Goal: Information Seeking & Learning: Learn about a topic

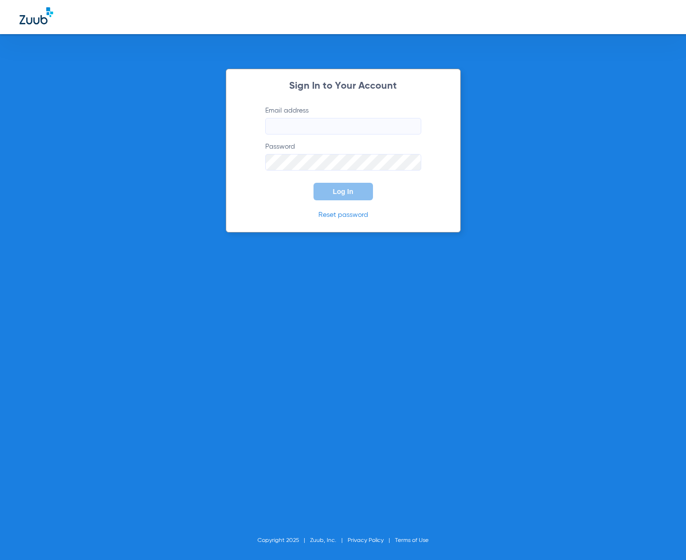
click at [366, 127] on input "Email address" at bounding box center [343, 126] width 156 height 17
click at [0, 560] on com-1password-button at bounding box center [0, 560] width 0 height 0
type input "mandy@zuub.com"
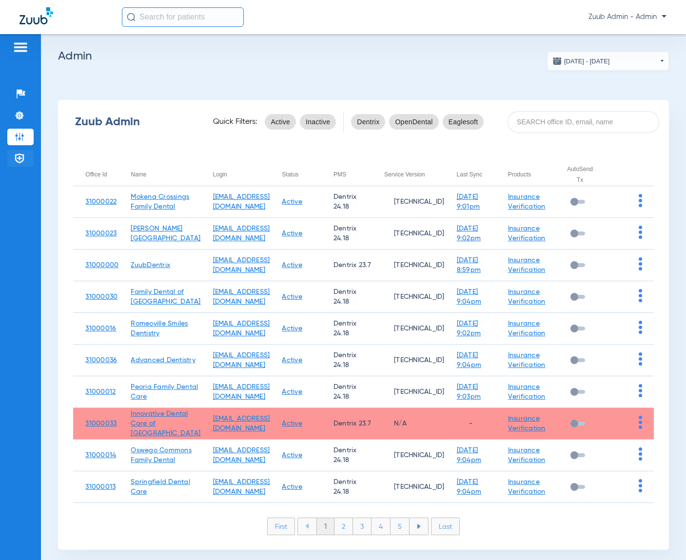
click at [18, 160] on img at bounding box center [20, 159] width 10 height 10
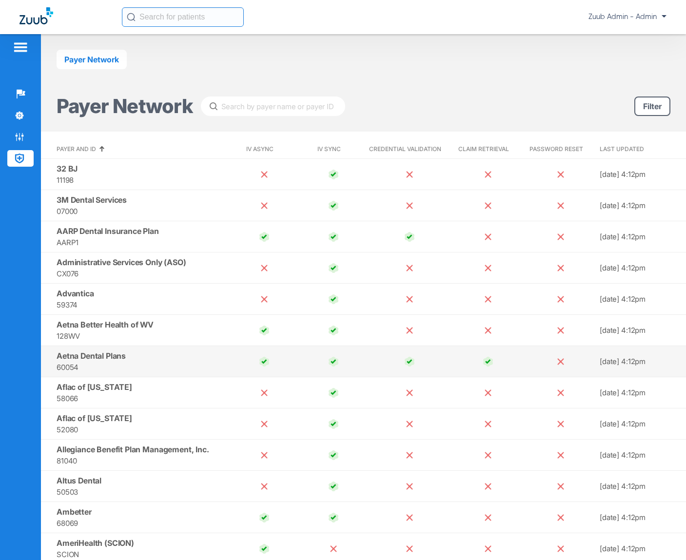
click at [87, 355] on span "Aetna Dental Plans" at bounding box center [91, 356] width 69 height 10
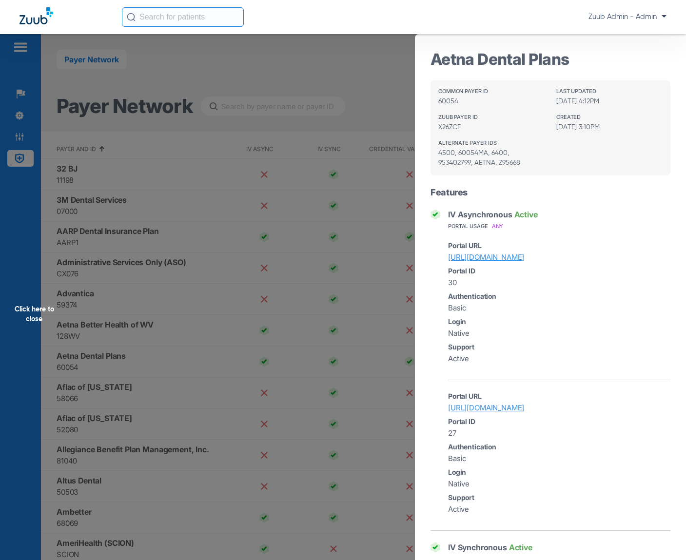
click at [282, 108] on div "Click here to close" at bounding box center [343, 314] width 686 height 560
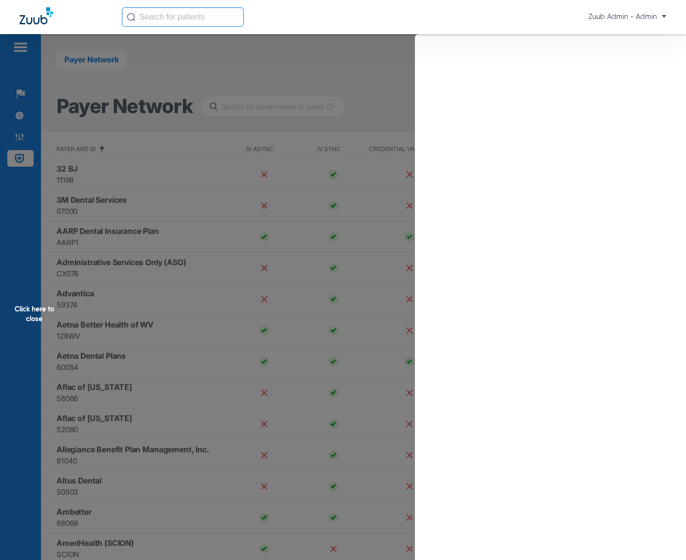
click at [277, 108] on div "Click here to close" at bounding box center [343, 314] width 686 height 560
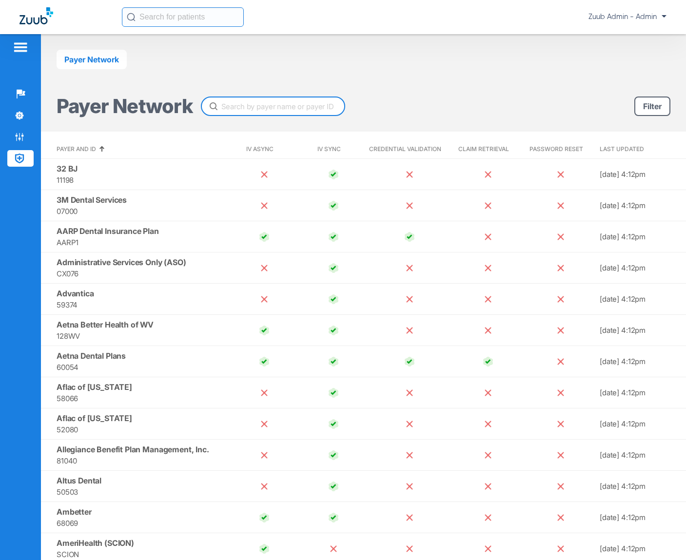
click at [277, 108] on input "text" at bounding box center [273, 107] width 144 height 20
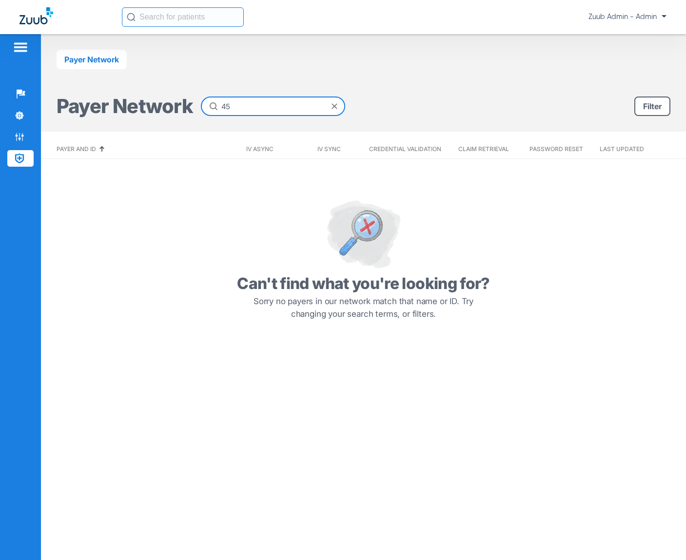
type input "4"
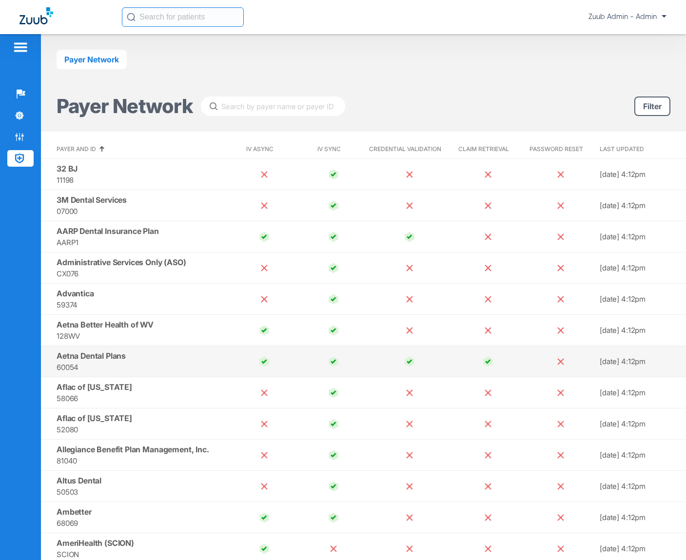
click at [101, 358] on span "Aetna Dental Plans" at bounding box center [91, 356] width 69 height 10
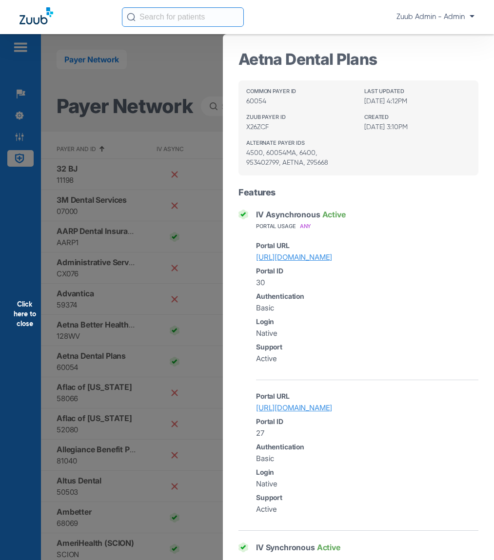
click at [193, 80] on div "Click here to close" at bounding box center [247, 314] width 494 height 560
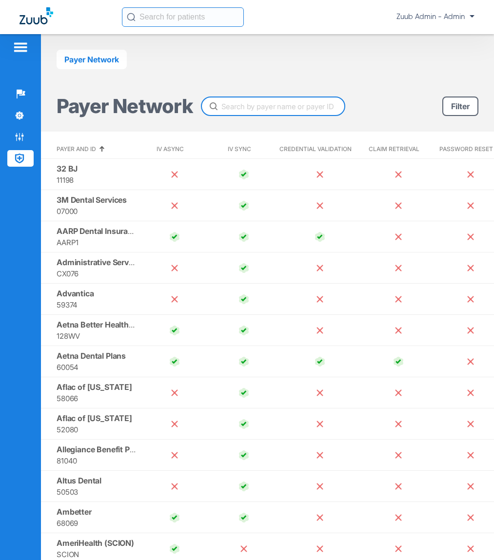
click at [313, 107] on input "text" at bounding box center [273, 107] width 144 height 20
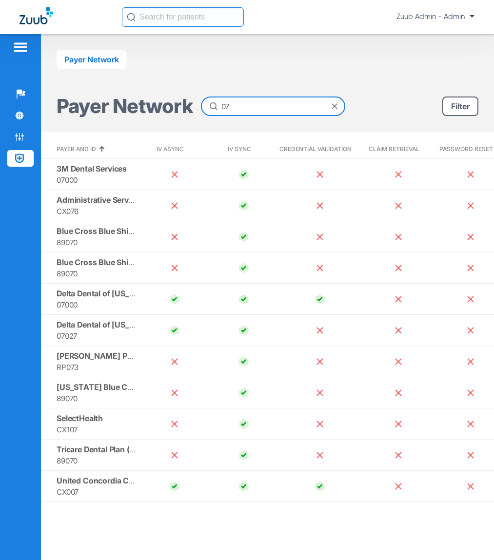
type input "0"
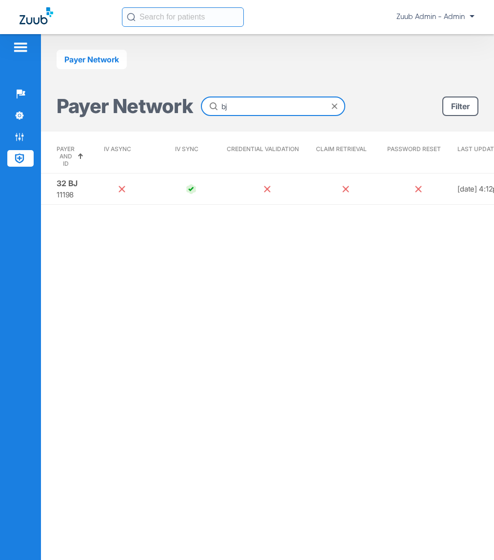
type input "b"
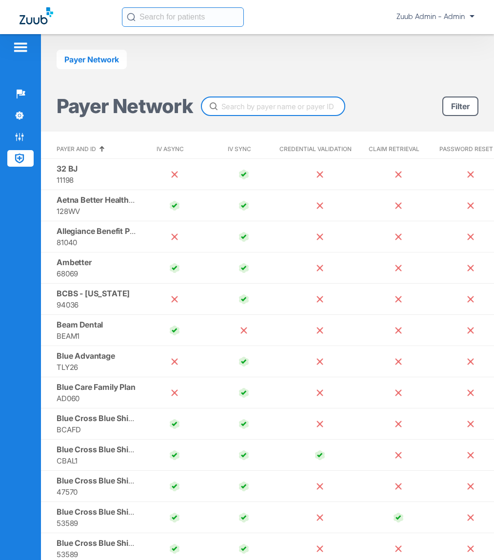
type input "b"
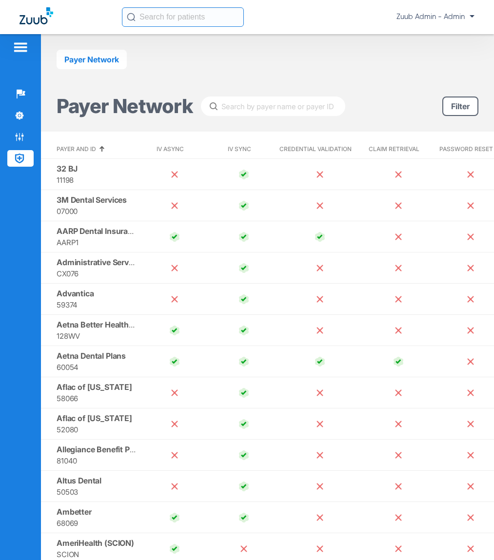
click at [423, 73] on div "Payer Network Payer Network Filter" at bounding box center [267, 83] width 453 height 98
click at [448, 100] on button "Filter" at bounding box center [460, 107] width 36 height 20
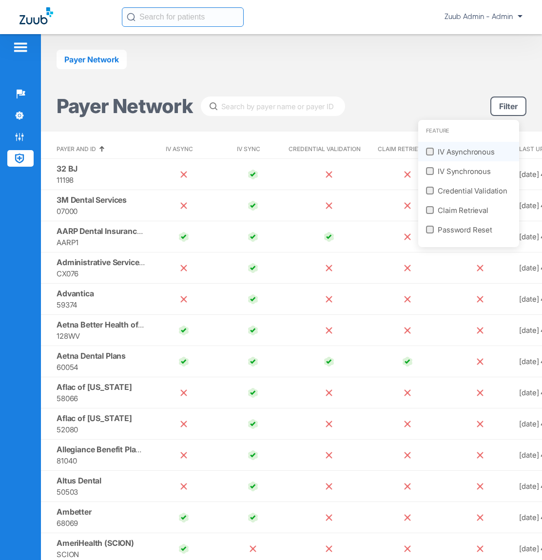
click at [434, 150] on div at bounding box center [430, 152] width 8 height 8
click at [427, 149] on input "IV Asynchronous" at bounding box center [427, 149] width 0 height 0
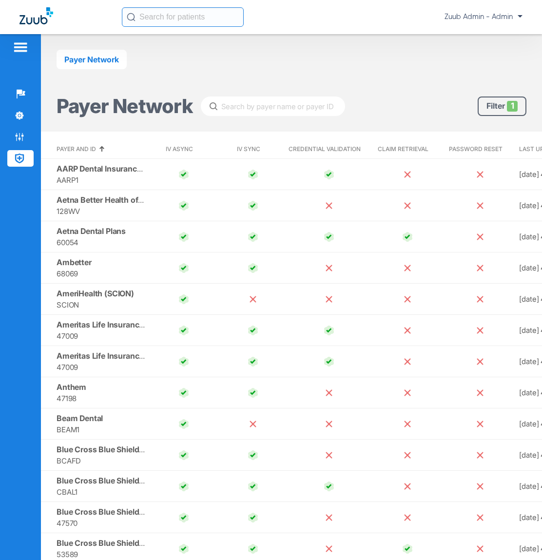
click at [487, 106] on button "Filter 1" at bounding box center [502, 107] width 49 height 20
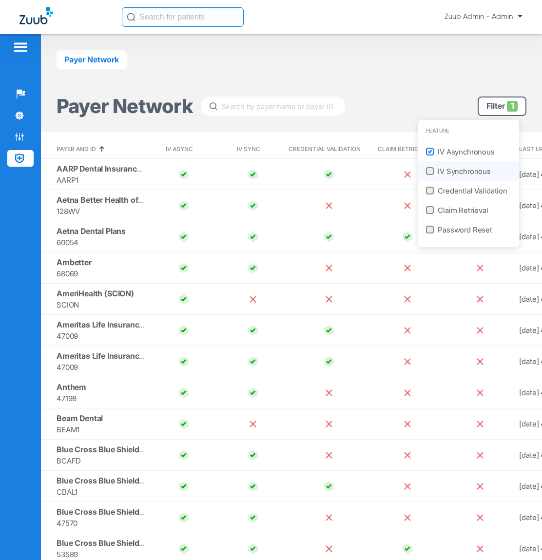
click at [432, 171] on div at bounding box center [430, 171] width 8 height 8
click at [427, 168] on input "IV Synchronous" at bounding box center [427, 168] width 0 height 0
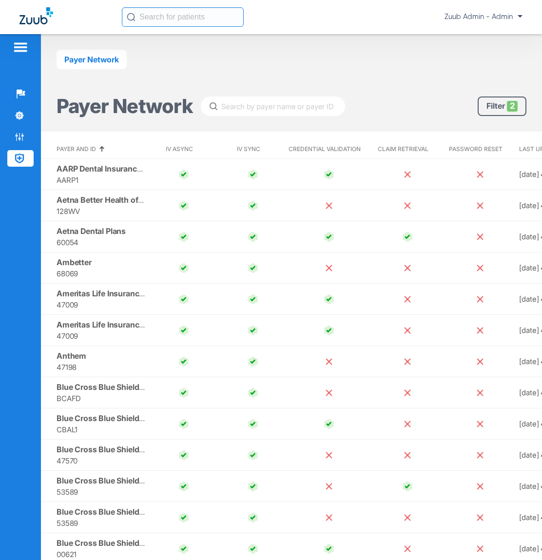
click at [490, 108] on button "Filter 2" at bounding box center [502, 107] width 49 height 20
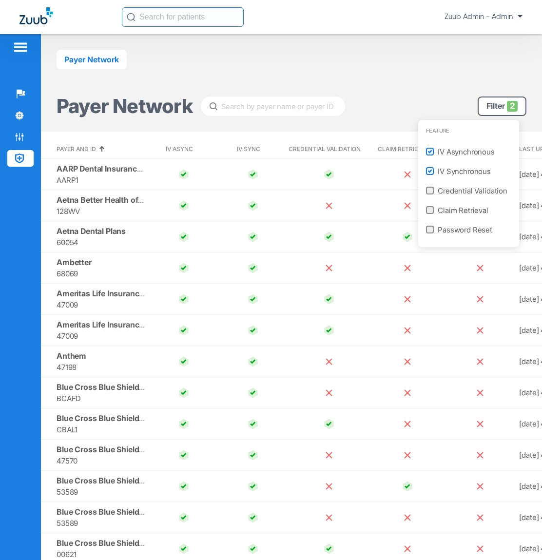
click at [407, 84] on div at bounding box center [271, 280] width 542 height 560
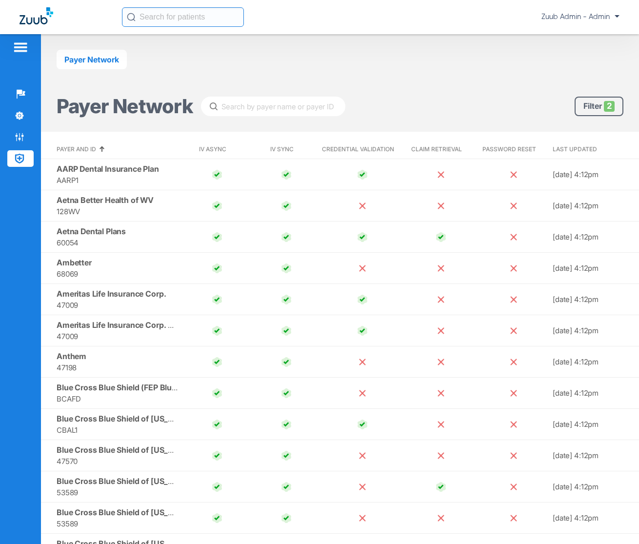
click at [586, 112] on button "Filter 2" at bounding box center [599, 107] width 49 height 20
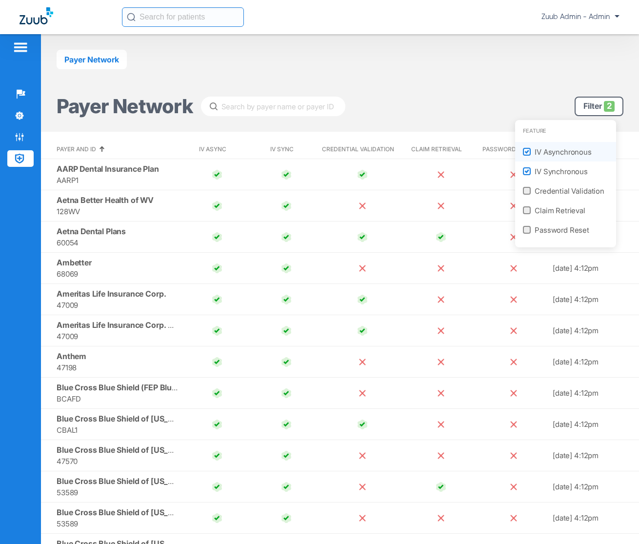
click at [553, 149] on span "IV Asynchronous" at bounding box center [563, 151] width 57 height 11
click at [524, 149] on input "IV Asynchronous" at bounding box center [524, 149] width 0 height 0
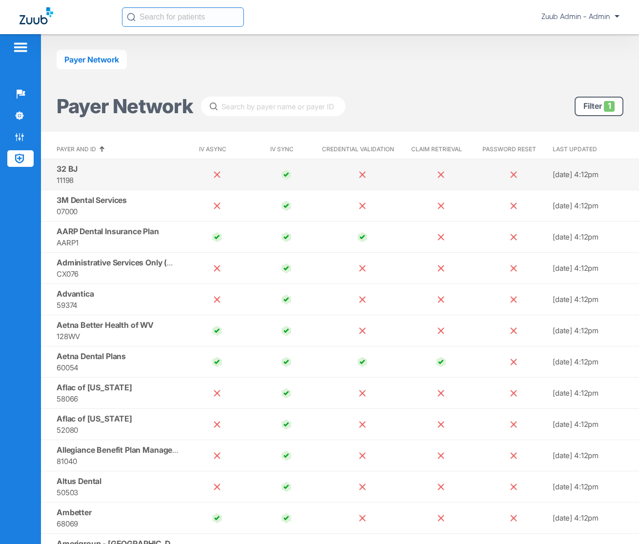
click at [553, 174] on span "[DATE] 4:12PM" at bounding box center [576, 174] width 46 height 9
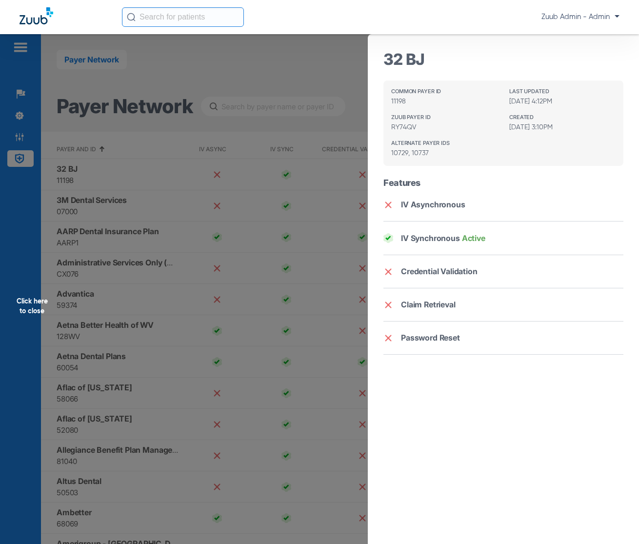
click at [370, 77] on div "32 BJ Common Payer ID 11198 Last Updated 09/23/25, 4:12PM Zuub Payer ID RY74QV …" at bounding box center [503, 218] width 271 height 369
click at [331, 61] on div "Click here to close" at bounding box center [319, 306] width 639 height 544
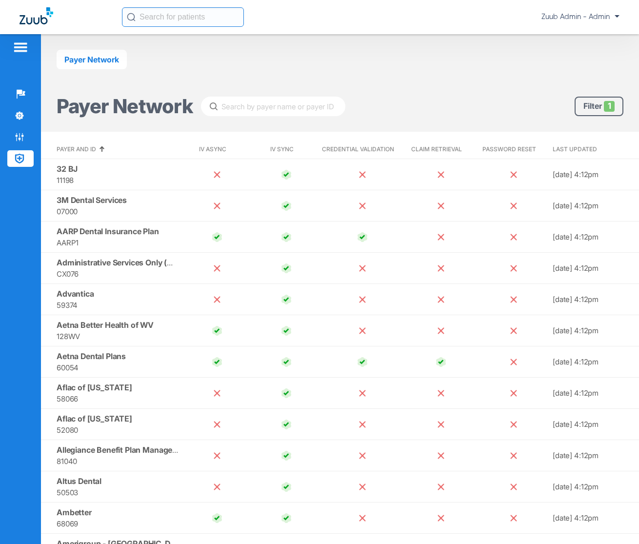
click at [578, 108] on button "Filter 1" at bounding box center [599, 107] width 49 height 20
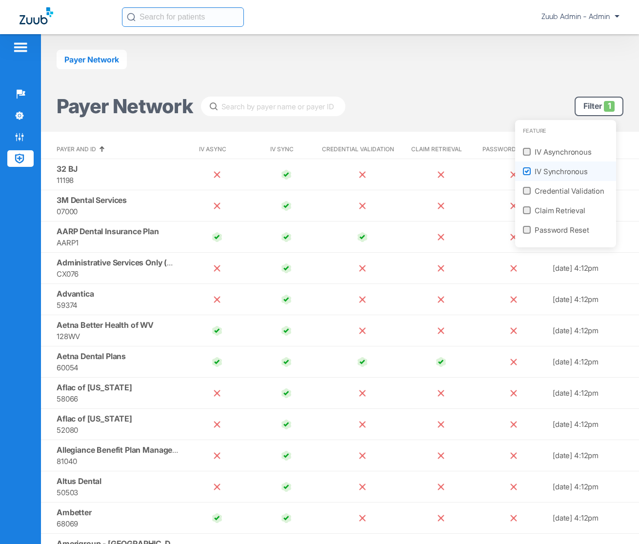
click at [529, 169] on img at bounding box center [526, 171] width 5 height 5
click at [524, 168] on input "IV Synchronous" at bounding box center [524, 168] width 0 height 0
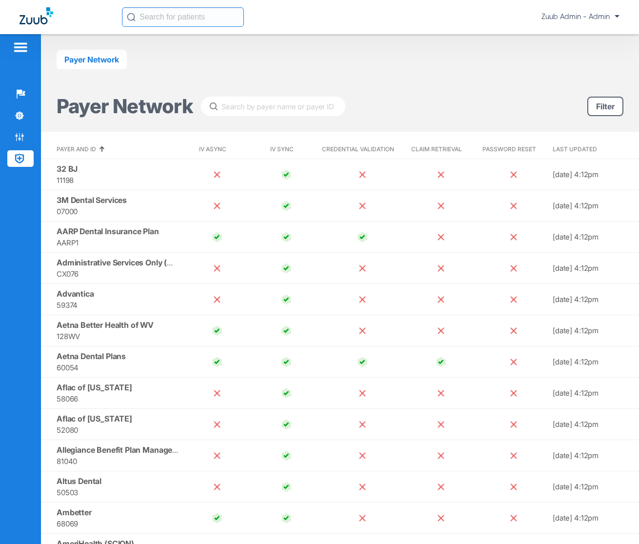
click at [520, 70] on div "Payer Network Payer Network Filter" at bounding box center [340, 83] width 598 height 98
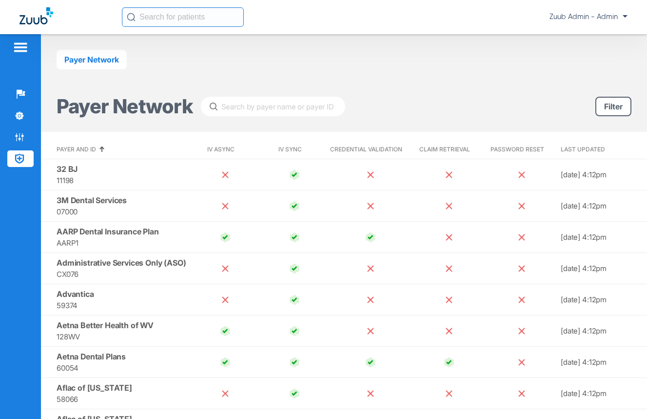
click at [25, 43] on img at bounding box center [21, 47] width 16 height 12
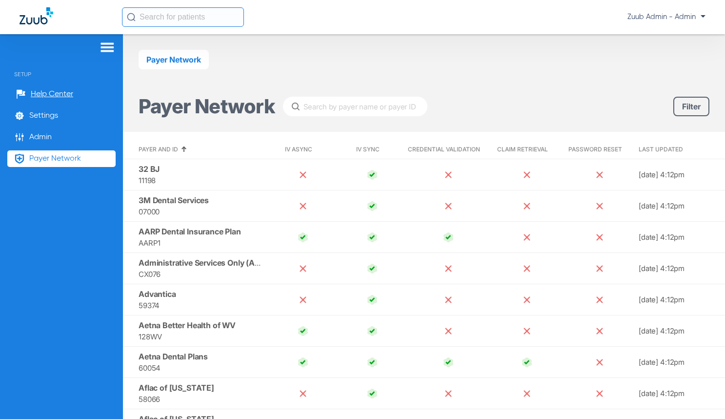
click at [685, 113] on button "Filter" at bounding box center [691, 107] width 36 height 20
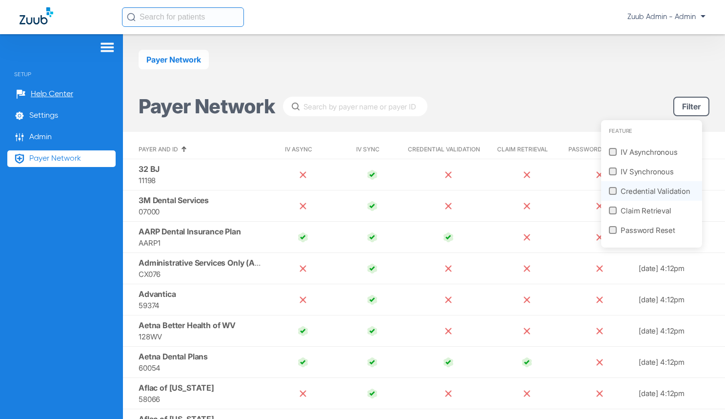
click at [651, 194] on span "Credential Validation" at bounding box center [655, 190] width 70 height 11
click at [610, 188] on input "Credential Validation" at bounding box center [610, 188] width 0 height 0
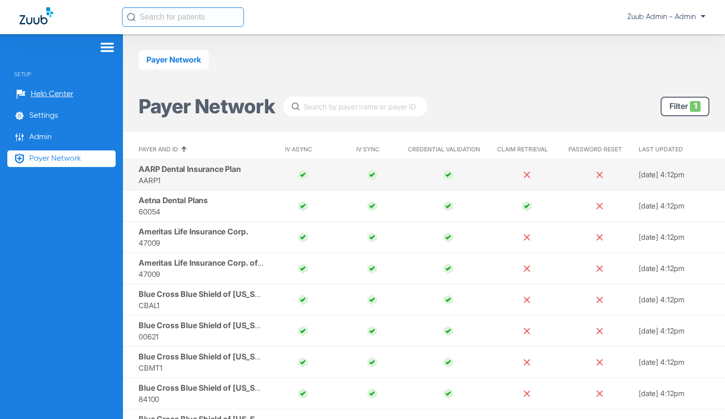
click at [227, 168] on span "AARP Dental Insurance Plan" at bounding box center [190, 169] width 102 height 10
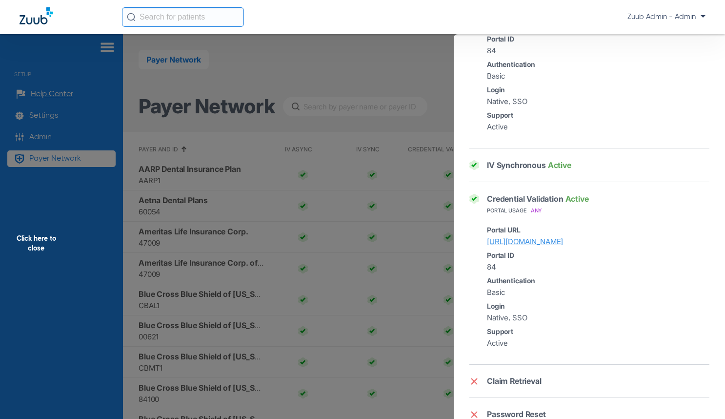
scroll to position [249, 0]
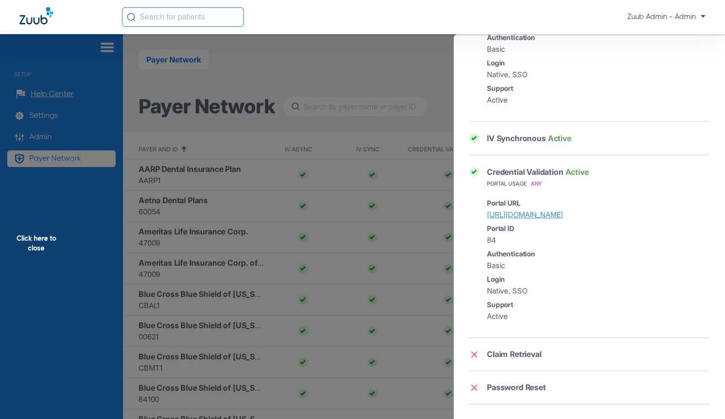
click at [306, 295] on div "Click here to close" at bounding box center [362, 243] width 725 height 419
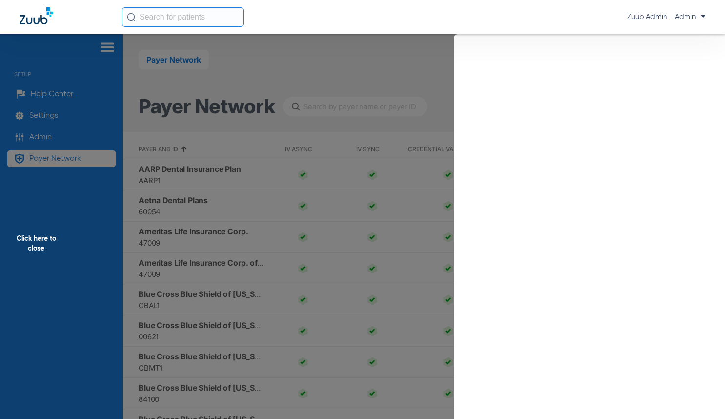
scroll to position [0, 0]
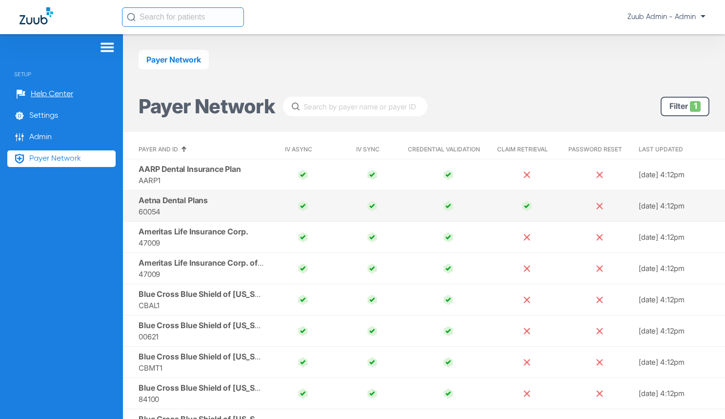
click at [495, 207] on span at bounding box center [527, 206] width 66 height 10
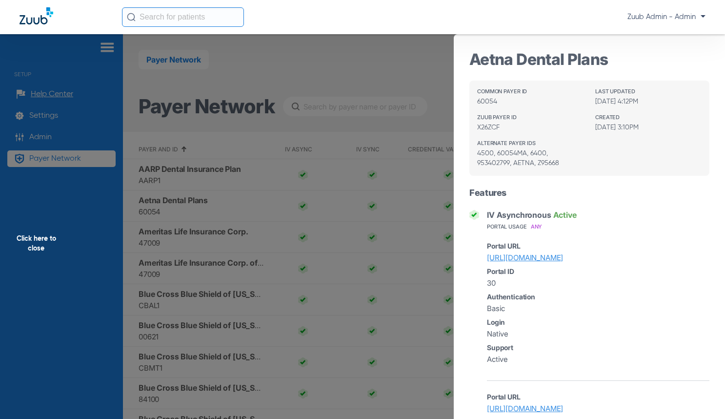
click at [322, 195] on div "Click here to close" at bounding box center [362, 243] width 725 height 419
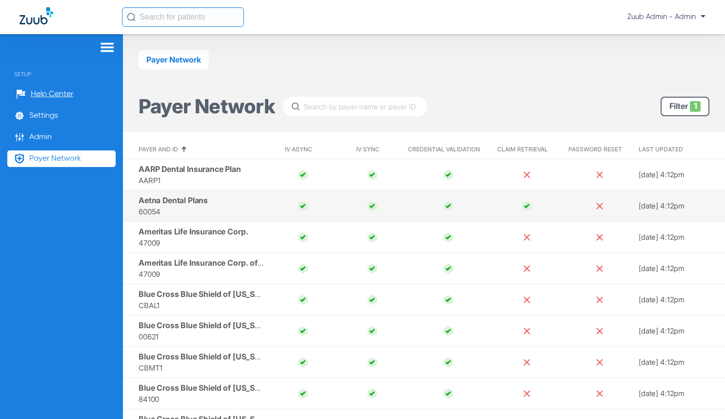
click at [522, 206] on img at bounding box center [527, 206] width 10 height 10
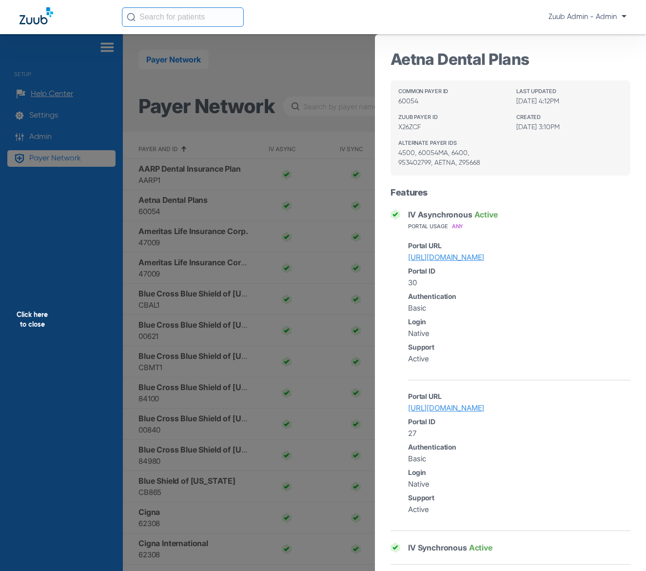
click at [39, 317] on span "Click here to close" at bounding box center [32, 319] width 65 height 571
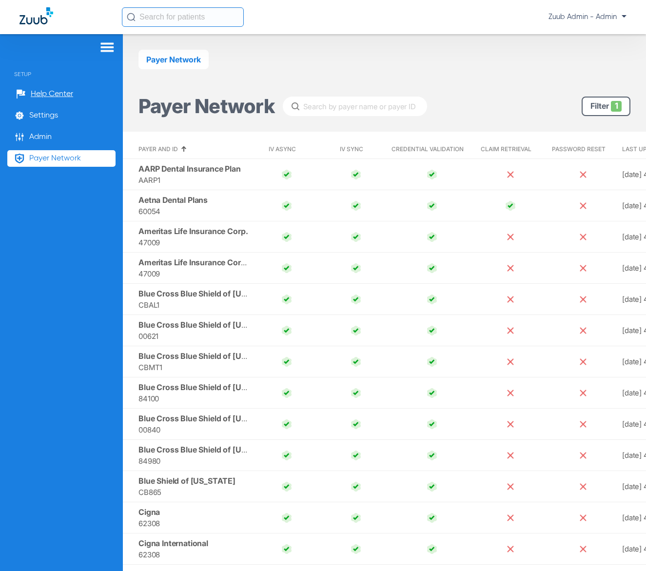
click at [102, 48] on img at bounding box center [108, 47] width 16 height 12
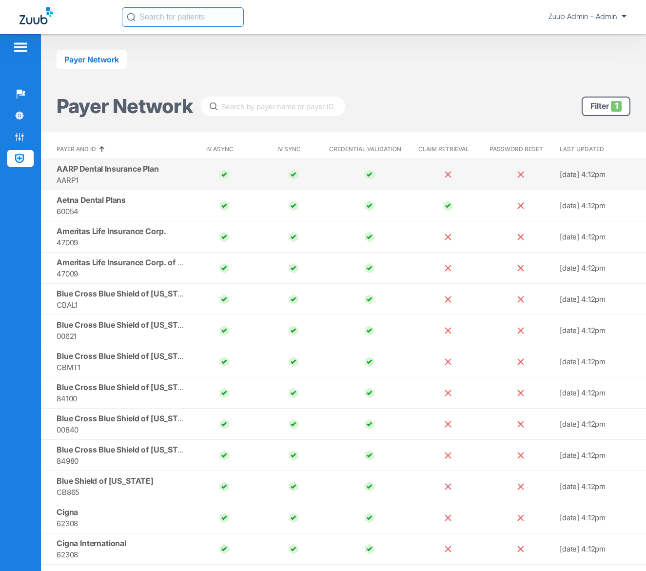
click at [161, 176] on span "AARP1" at bounding box center [121, 180] width 129 height 11
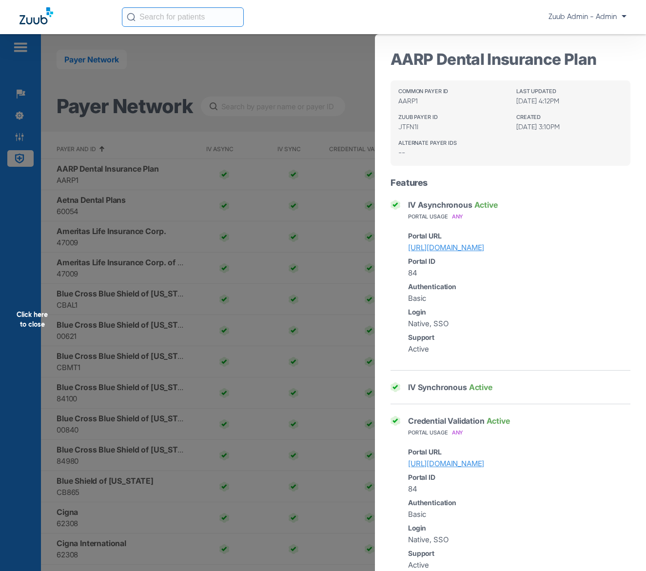
click at [160, 278] on div "Click here to close" at bounding box center [323, 319] width 646 height 571
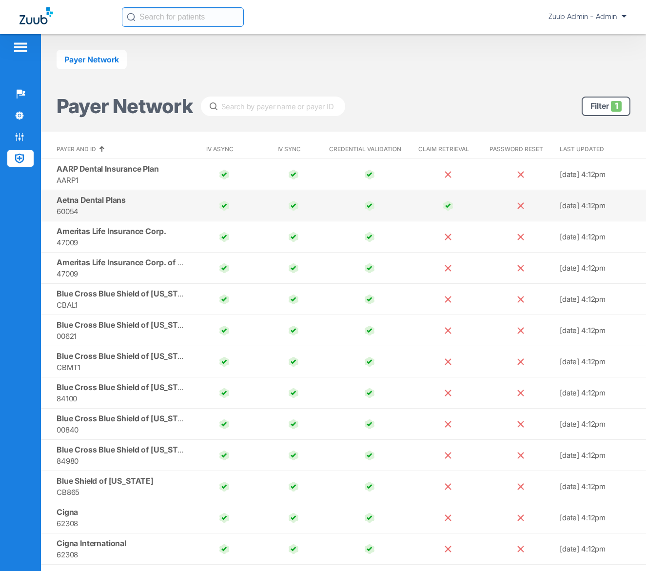
click at [147, 204] on td "Aetna Dental Plans 60054" at bounding box center [115, 205] width 149 height 31
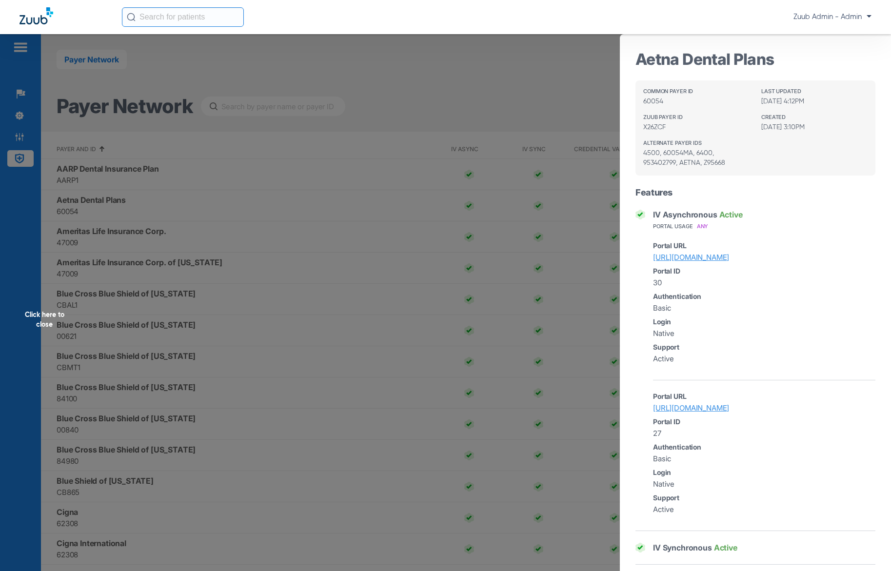
click at [549, 89] on div "Click here to close" at bounding box center [445, 319] width 891 height 571
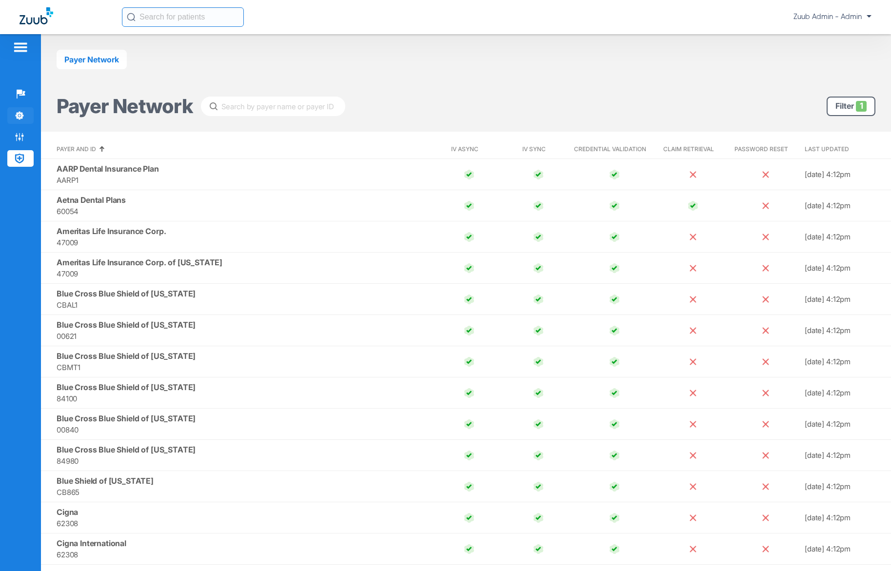
click at [22, 114] on img at bounding box center [20, 116] width 10 height 10
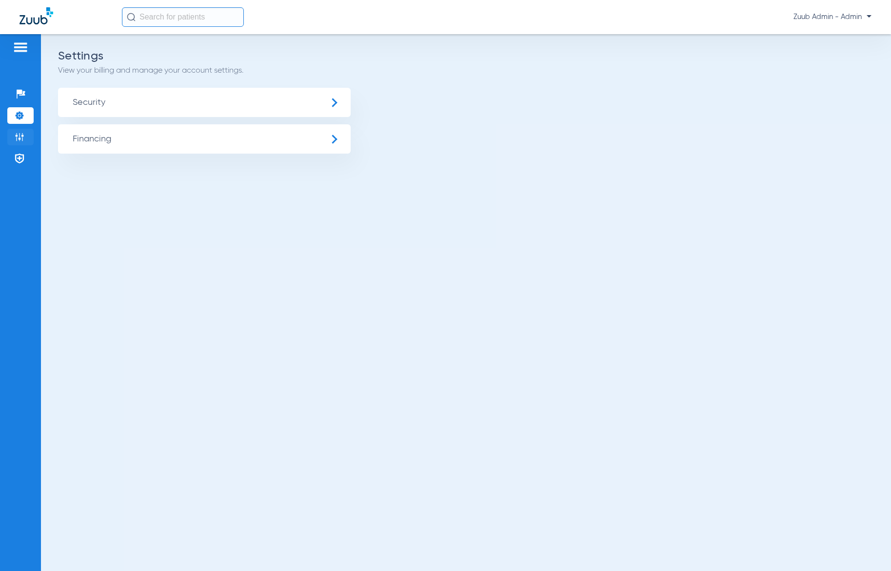
click at [19, 140] on img at bounding box center [20, 137] width 10 height 10
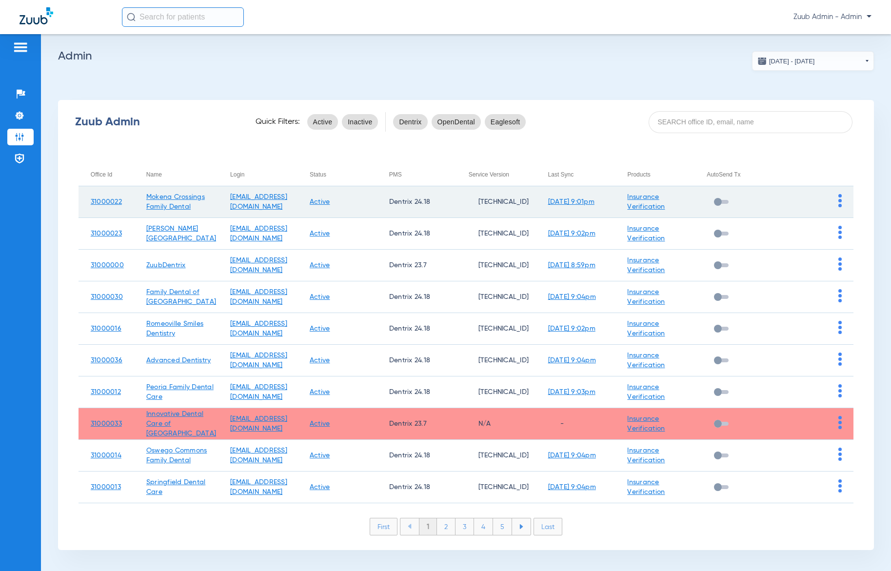
click at [686, 203] on img at bounding box center [839, 200] width 3 height 13
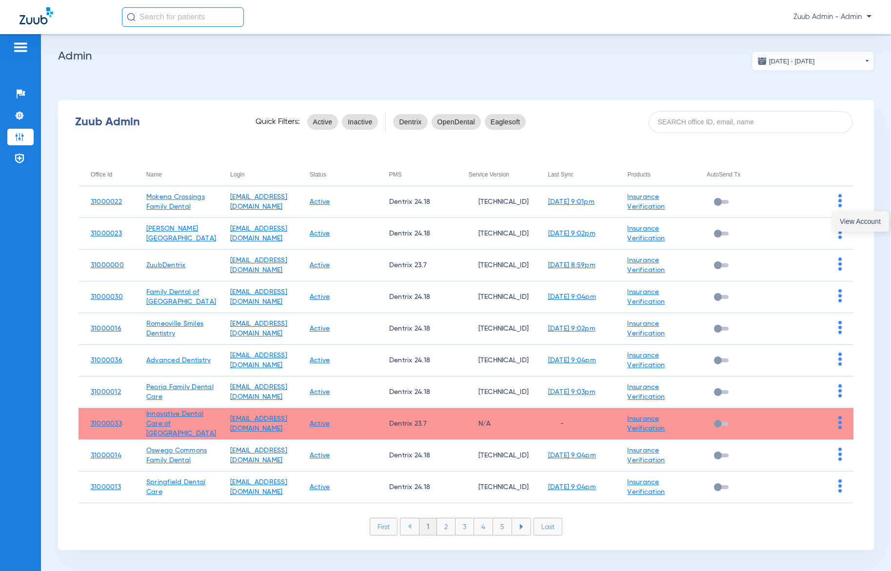
click at [686, 221] on span "View Account" at bounding box center [860, 221] width 41 height 7
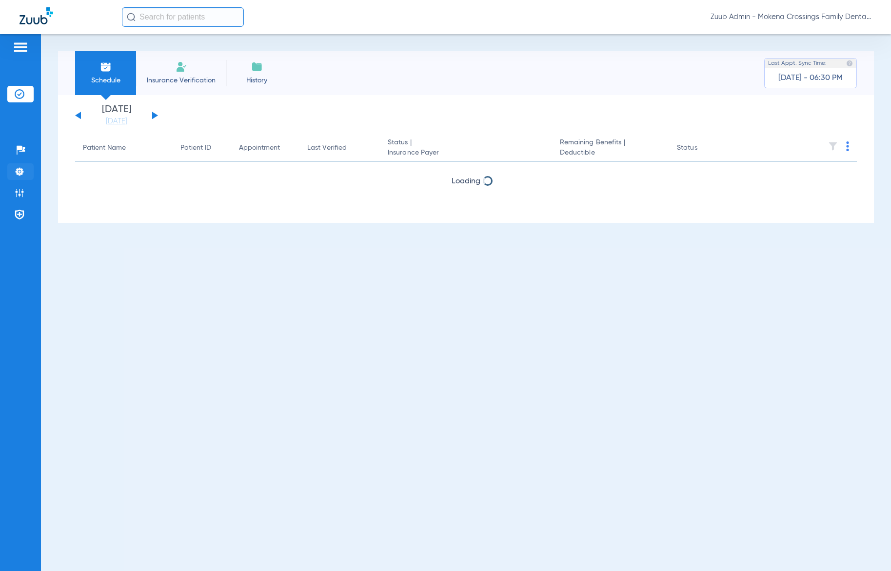
click at [24, 172] on li "Settings" at bounding box center [20, 171] width 26 height 17
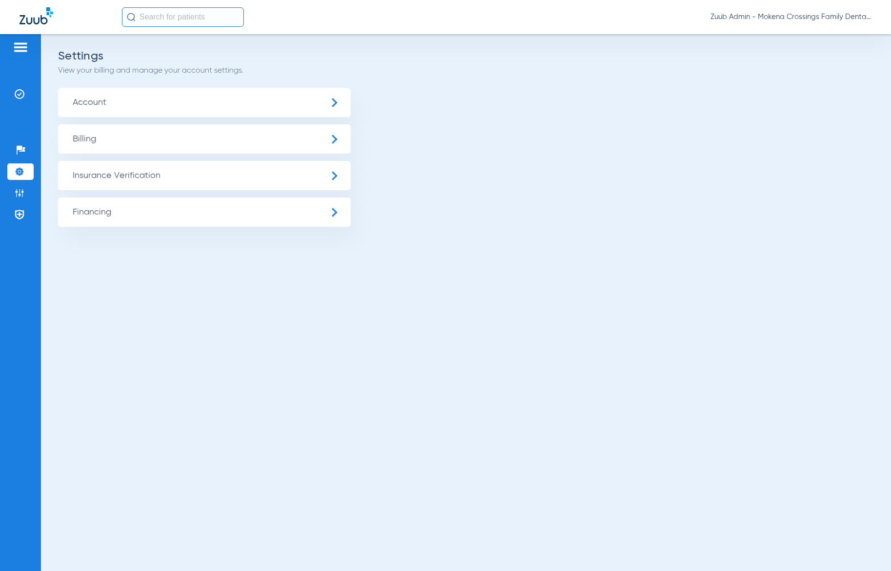
click at [112, 176] on span "Insurance Verification" at bounding box center [204, 175] width 293 height 29
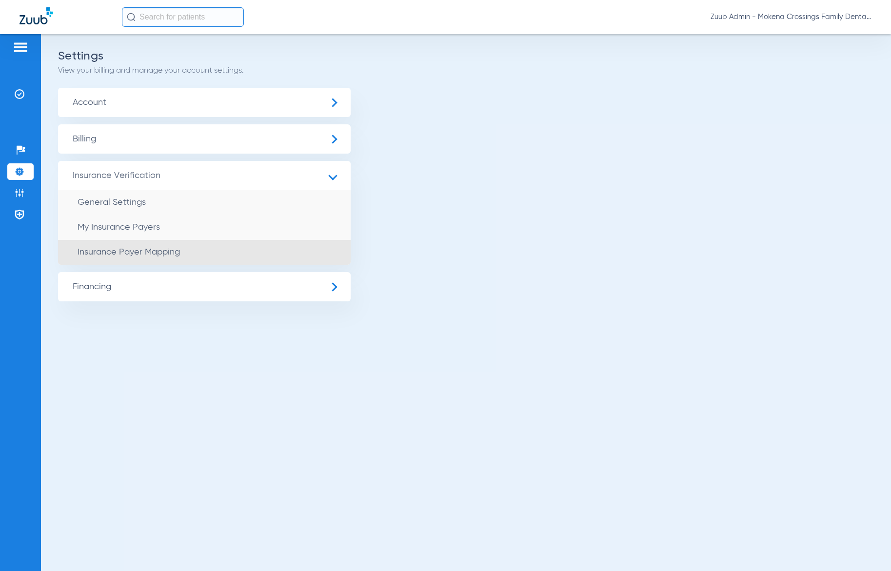
click at [128, 257] on li "Insurance Payer Mapping" at bounding box center [204, 252] width 293 height 25
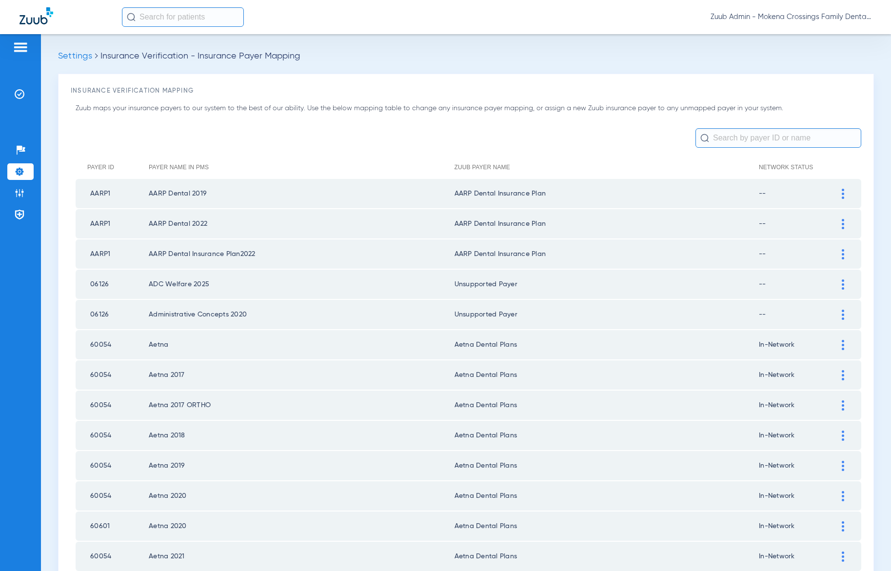
scroll to position [95, 0]
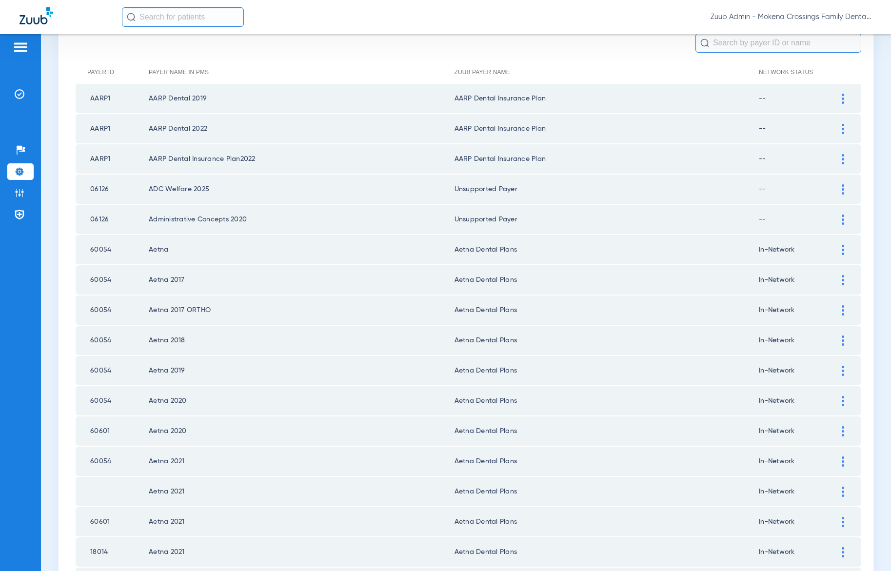
click at [842, 251] on img at bounding box center [843, 250] width 2 height 10
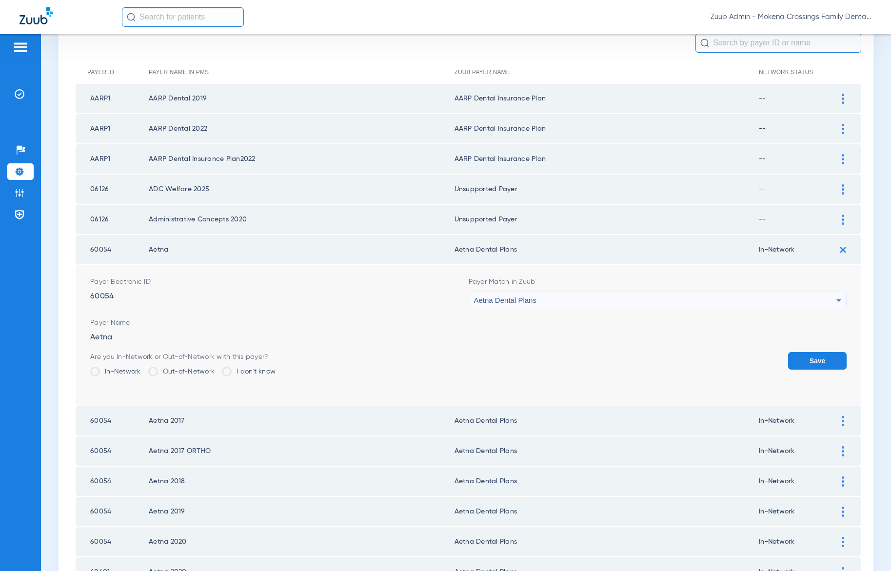
click at [602, 301] on div "Aetna Dental Plans" at bounding box center [655, 300] width 363 height 17
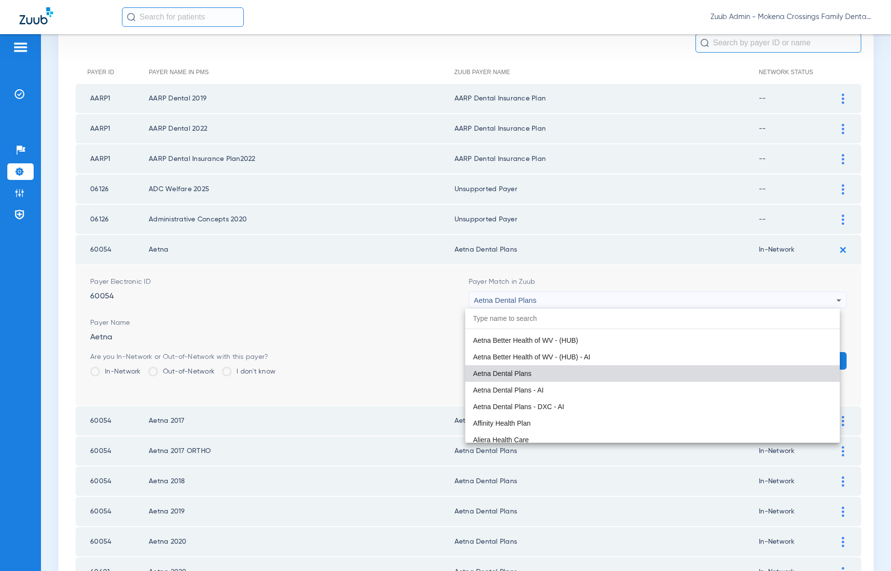
scroll to position [157, 0]
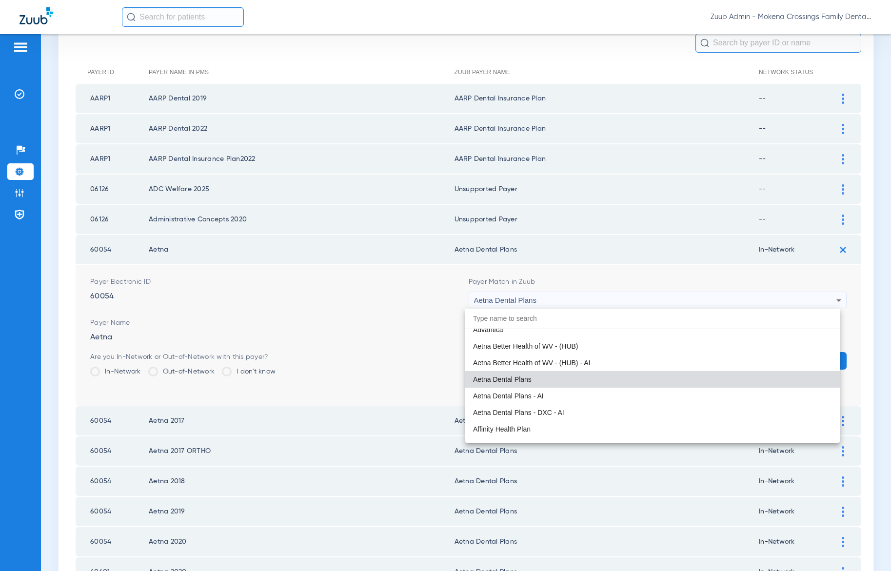
click at [8, 247] on div at bounding box center [445, 285] width 891 height 571
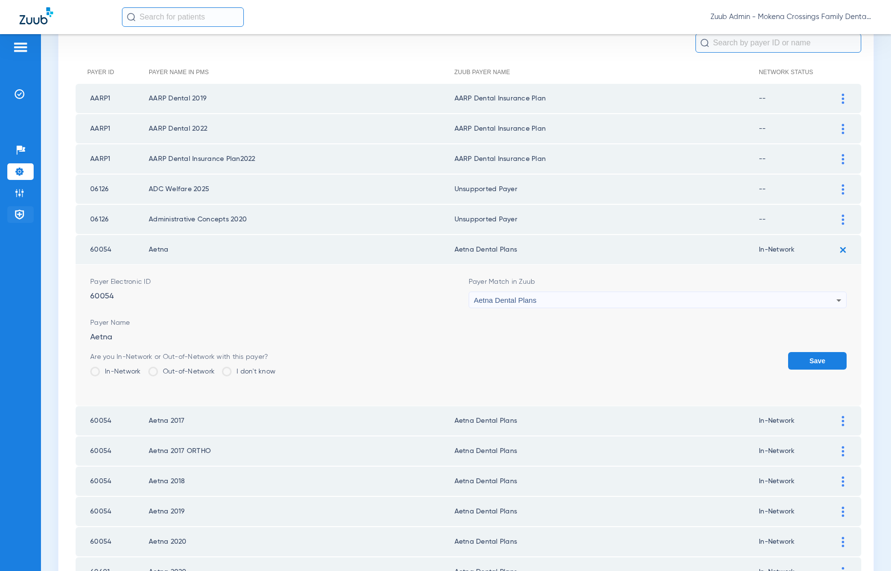
click at [14, 219] on li "Payer Network" at bounding box center [20, 214] width 26 height 17
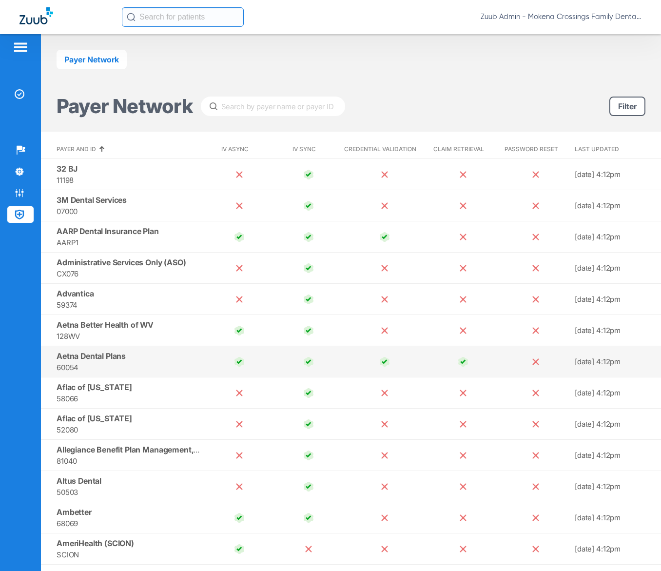
click at [96, 357] on span "Aetna Dental Plans" at bounding box center [91, 356] width 69 height 10
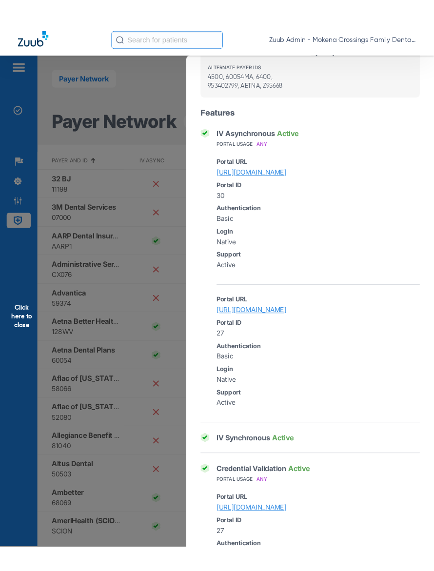
scroll to position [83, 0]
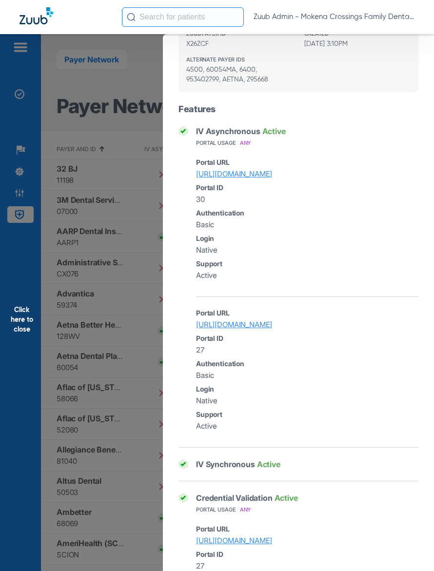
click at [106, 192] on div "Click here to close" at bounding box center [217, 319] width 434 height 571
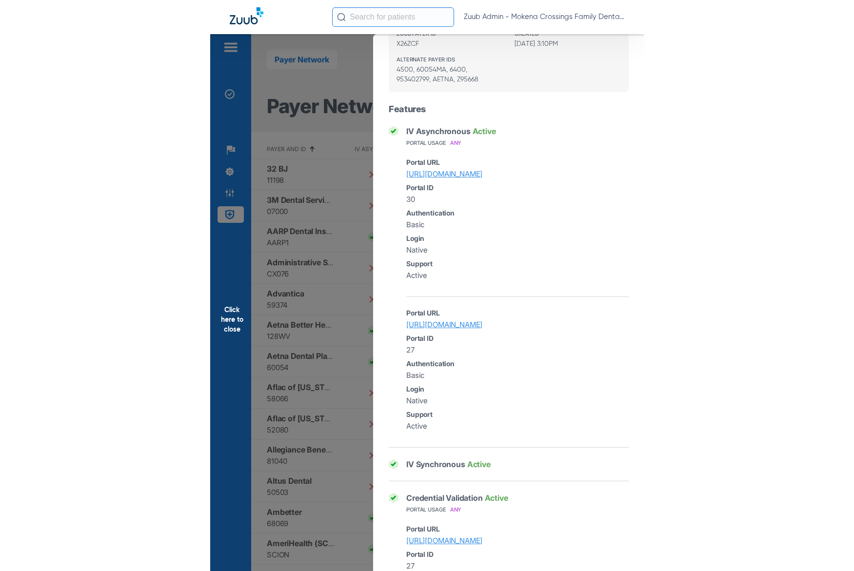
scroll to position [0, 0]
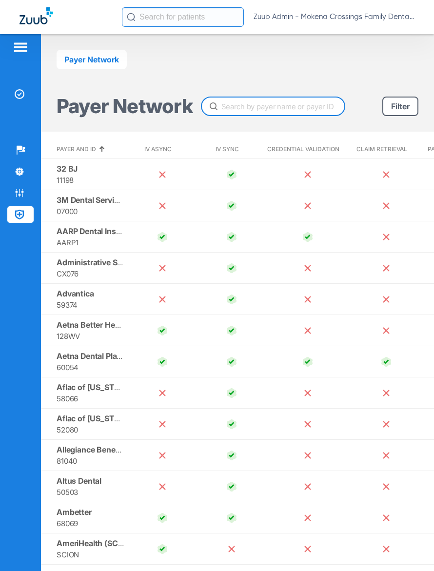
click at [245, 109] on input "text" at bounding box center [273, 107] width 144 height 20
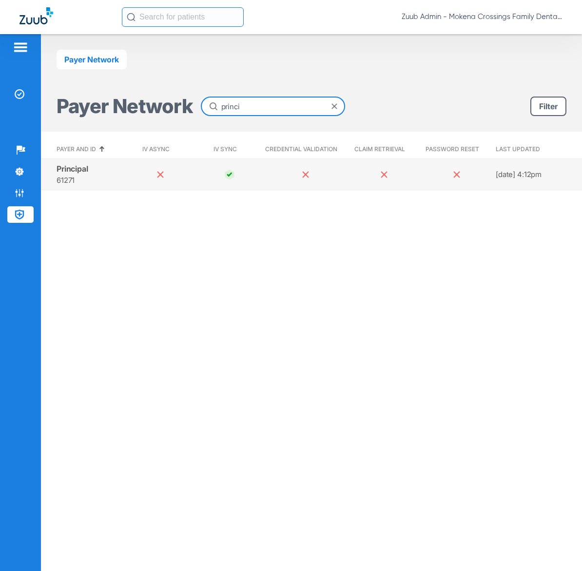
type input "princi"
click at [63, 168] on span "Principal" at bounding box center [73, 169] width 32 height 10
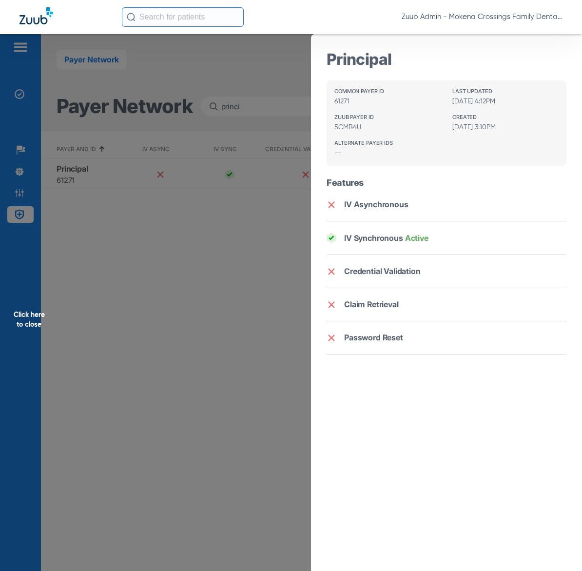
click at [221, 348] on div "Click here to close" at bounding box center [291, 319] width 582 height 571
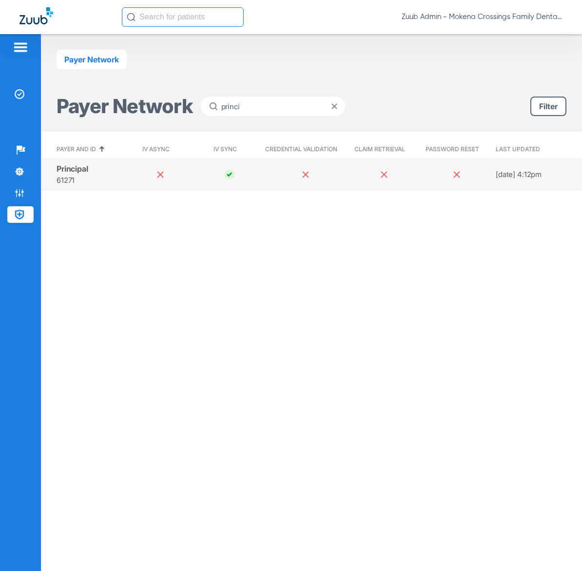
click at [86, 179] on span "61271" at bounding box center [89, 180] width 65 height 11
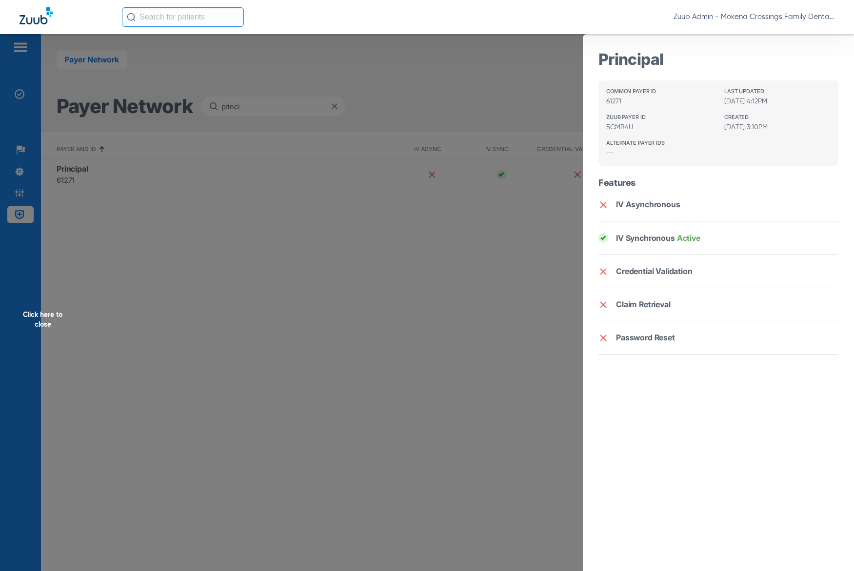
click at [453, 319] on div "Click here to close" at bounding box center [427, 319] width 854 height 571
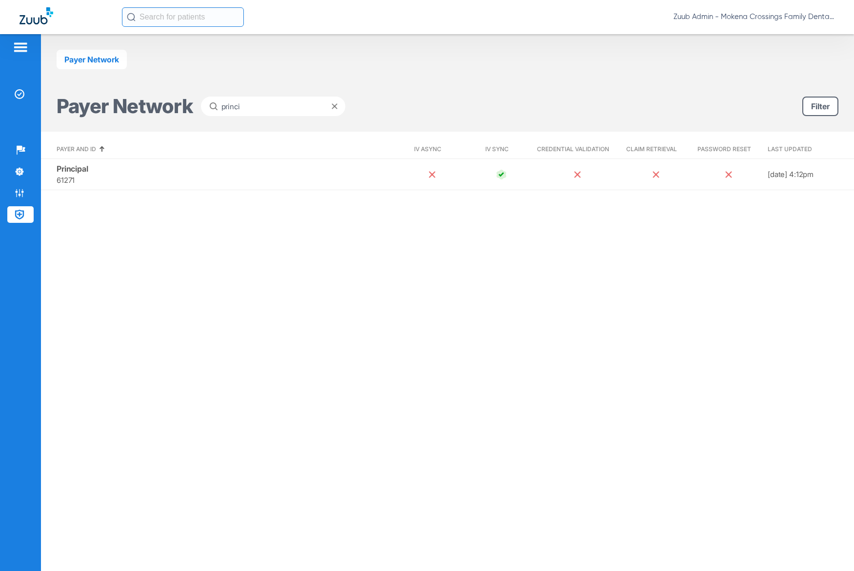
click at [336, 104] on span at bounding box center [335, 106] width 6 height 6
click at [266, 107] on input "text" at bounding box center [273, 107] width 144 height 20
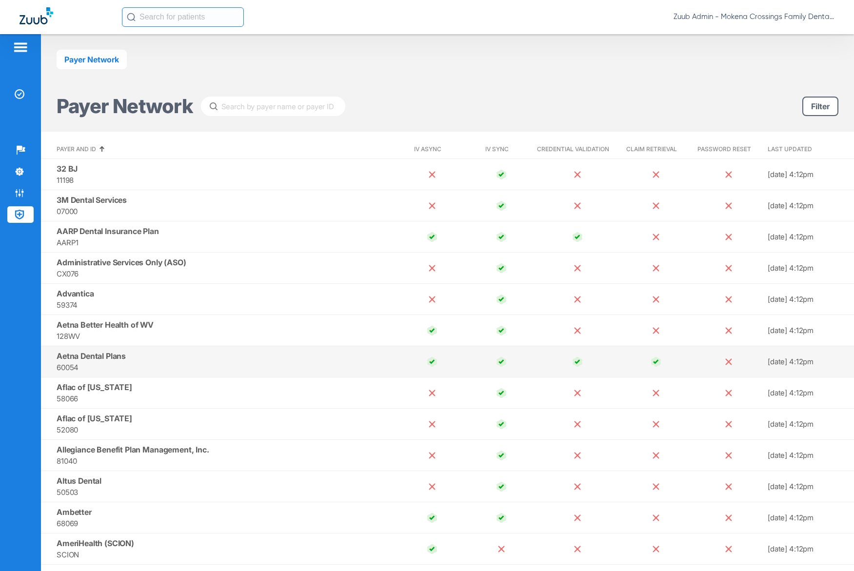
click at [297, 363] on span "60054" at bounding box center [225, 367] width 337 height 11
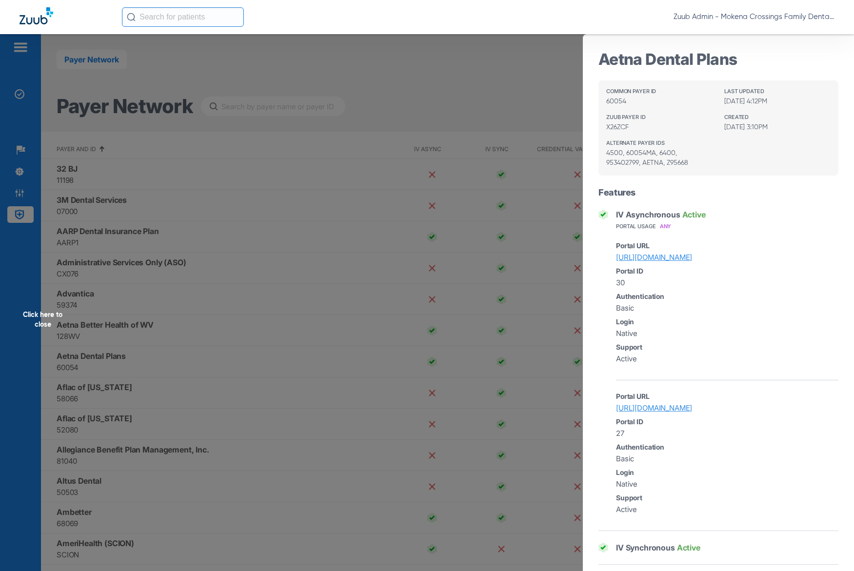
click at [535, 97] on div "Click here to close" at bounding box center [427, 319] width 854 height 571
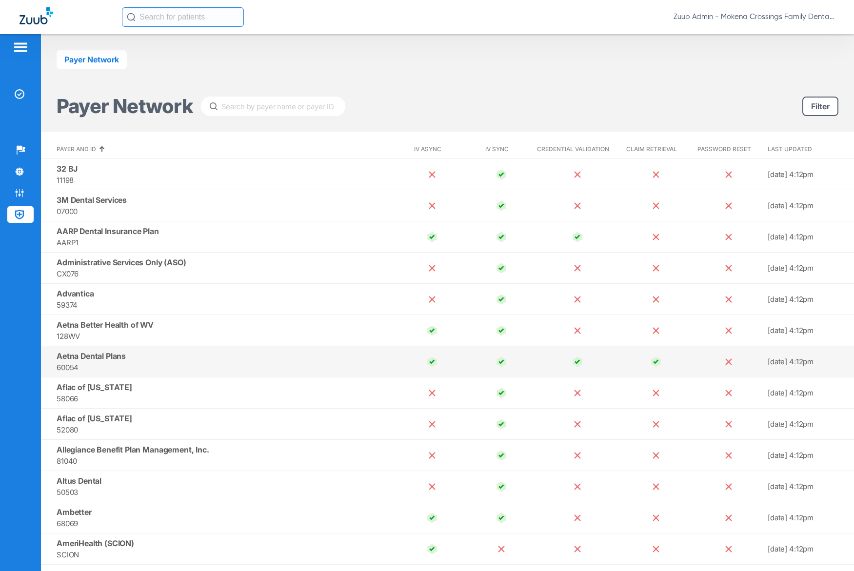
click at [339, 362] on span "60054" at bounding box center [225, 367] width 337 height 11
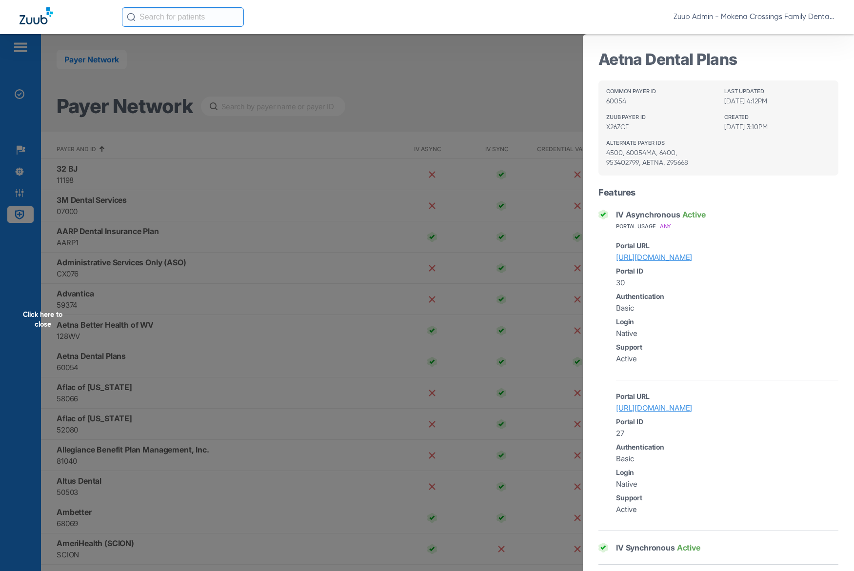
click at [405, 77] on div "Click here to close" at bounding box center [427, 319] width 854 height 571
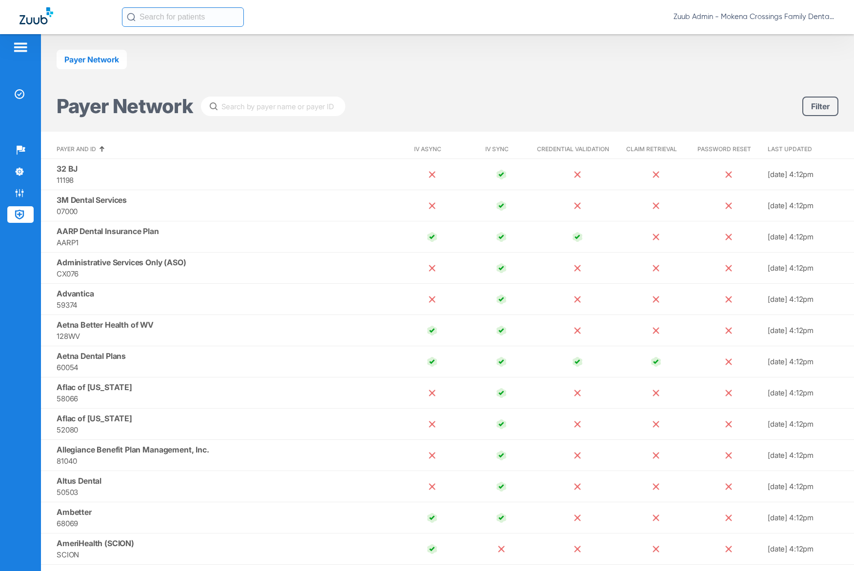
click at [807, 113] on button "Filter" at bounding box center [820, 107] width 36 height 20
click at [770, 230] on span "Password Reset" at bounding box center [777, 229] width 55 height 11
click at [739, 227] on input "Password Reset" at bounding box center [739, 227] width 0 height 0
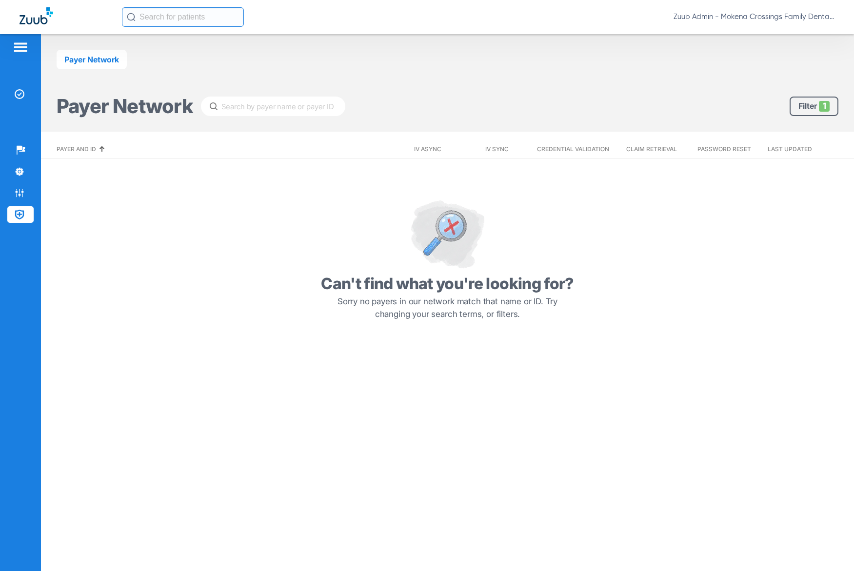
click at [808, 106] on button "Filter 1" at bounding box center [814, 107] width 49 height 20
click at [751, 231] on img at bounding box center [749, 229] width 5 height 5
click at [746, 227] on input "Password Reset" at bounding box center [746, 227] width 0 height 0
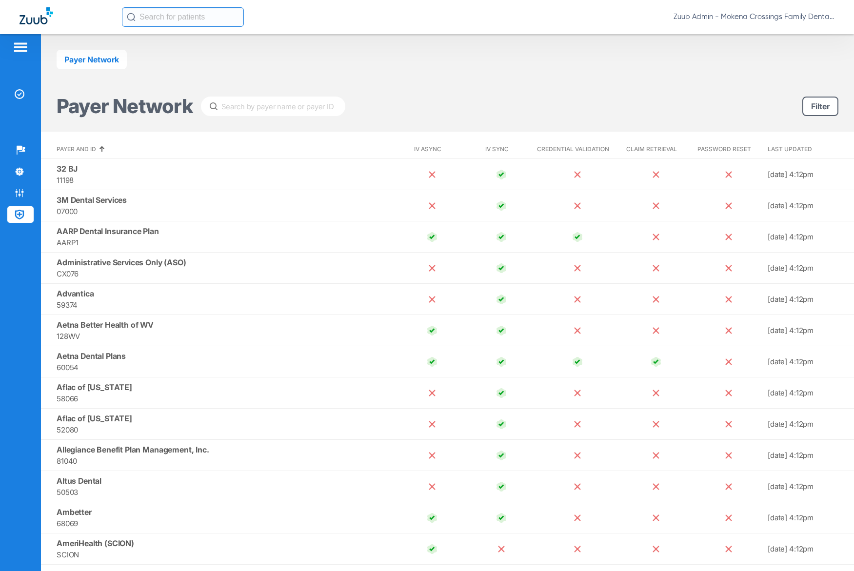
click at [698, 90] on div "Payer Network Payer Network Filter" at bounding box center [447, 83] width 813 height 98
click at [839, 109] on div "Payer Network Payer Network Filter" at bounding box center [447, 83] width 813 height 98
